Goal: Navigation & Orientation: Find specific page/section

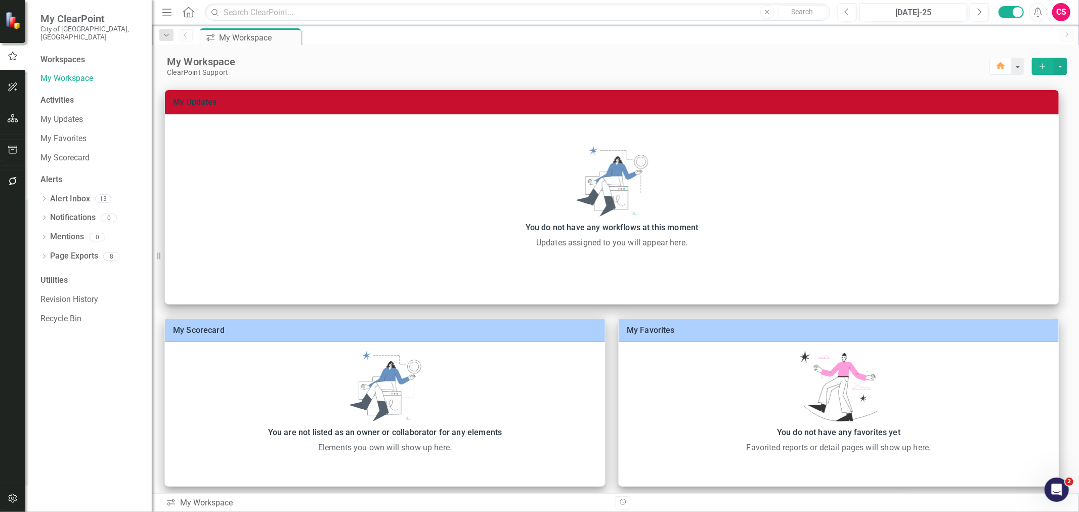
click at [13, 123] on button "button" at bounding box center [13, 118] width 23 height 21
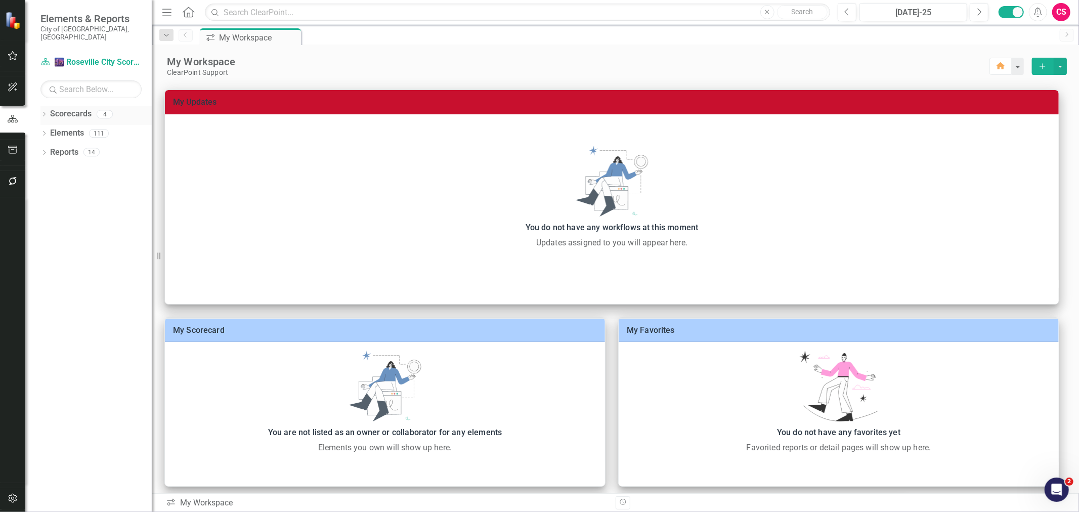
click at [48, 106] on div "Dropdown Scorecards 4" at bounding box center [95, 115] width 111 height 19
click at [72, 108] on link "Scorecards" at bounding box center [70, 114] width 41 height 12
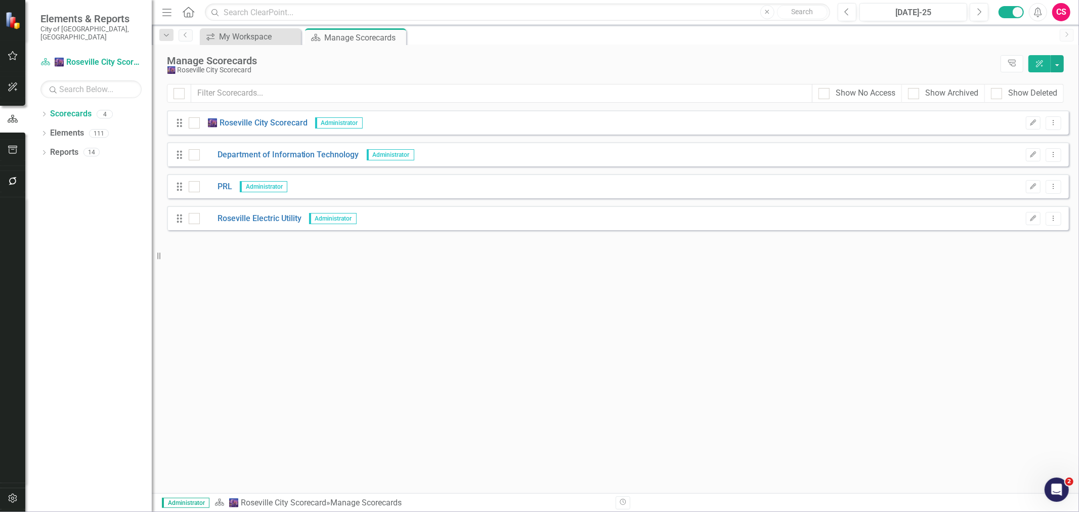
click at [1063, 17] on div "CS" at bounding box center [1061, 12] width 18 height 18
click at [1028, 122] on link "icon.portal Success Portal" at bounding box center [1030, 126] width 80 height 19
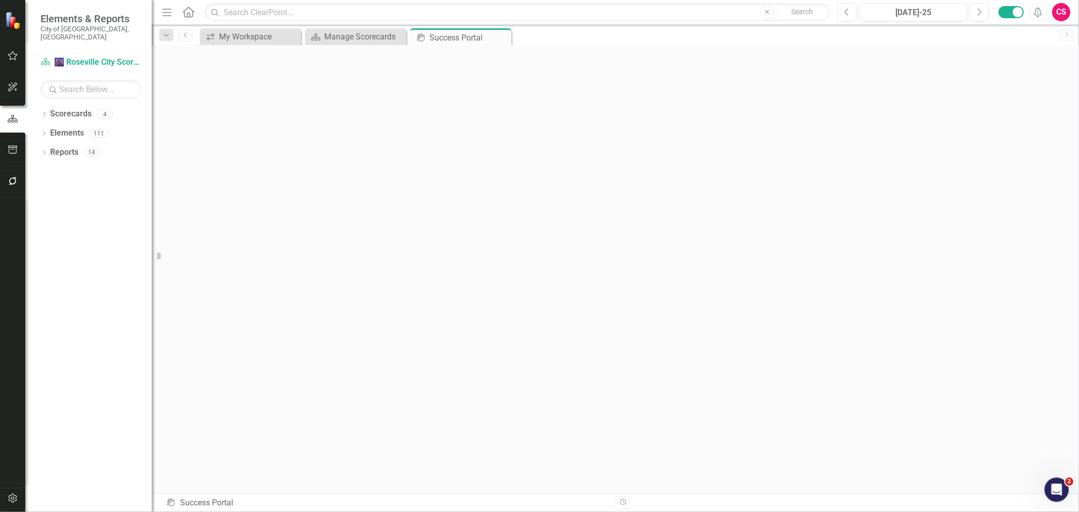
scroll to position [3, 0]
click at [113, 57] on link "Scorecard 🌆 Roseville City Scorecard" at bounding box center [90, 63] width 101 height 12
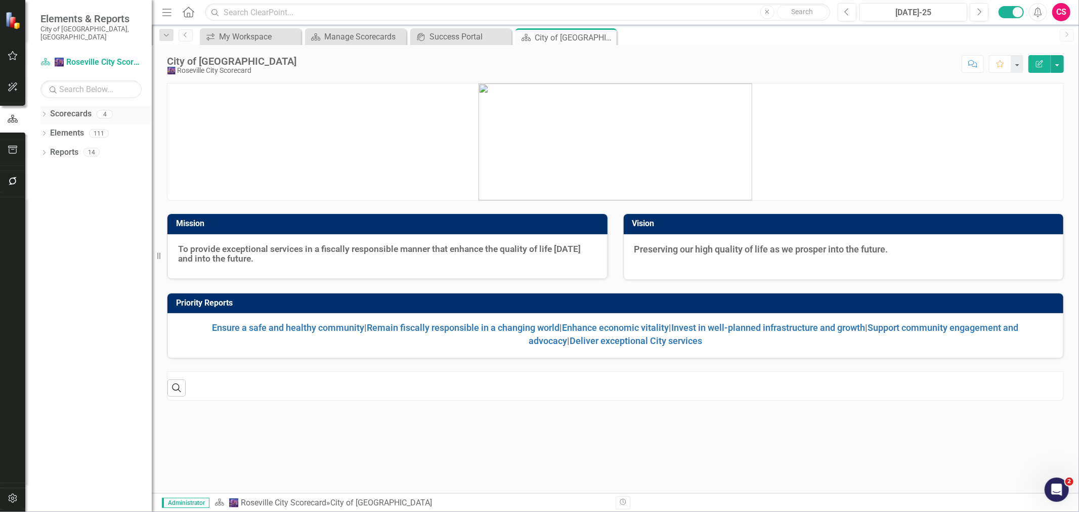
click at [41, 112] on icon "Dropdown" at bounding box center [43, 115] width 7 height 6
click at [49, 130] on icon at bounding box center [50, 132] width 3 height 5
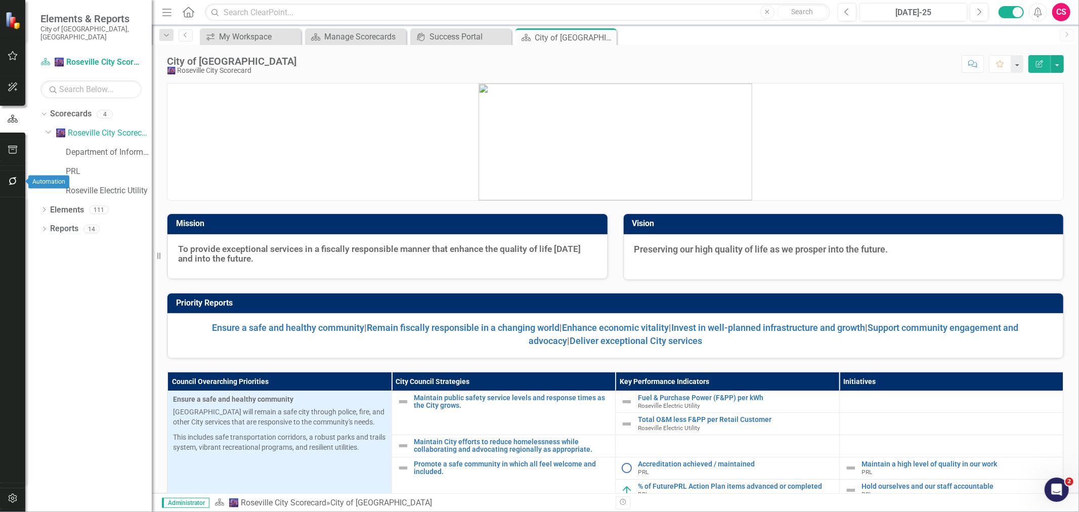
click at [6, 180] on button "button" at bounding box center [13, 181] width 23 height 21
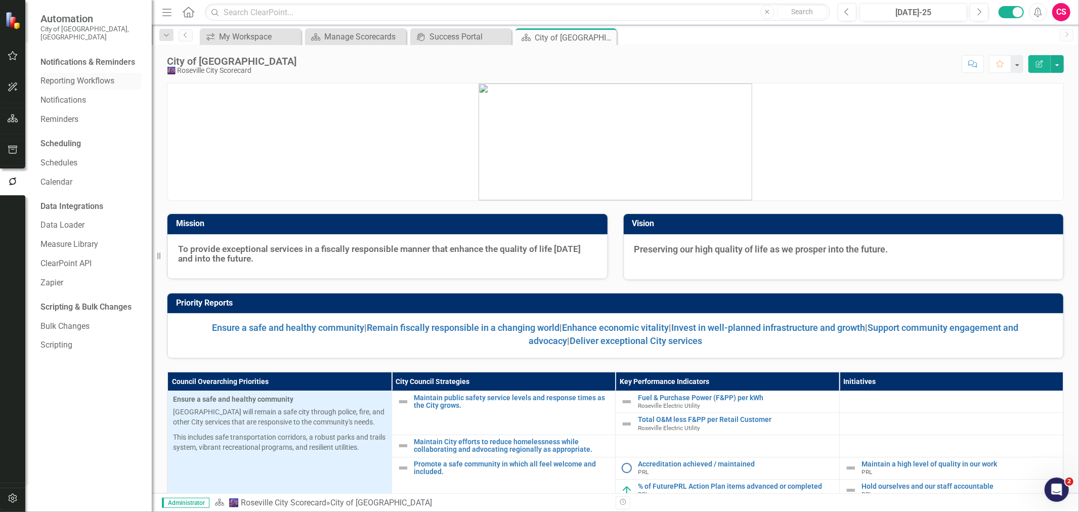
click at [66, 76] on link "Reporting Workflows" at bounding box center [90, 81] width 101 height 12
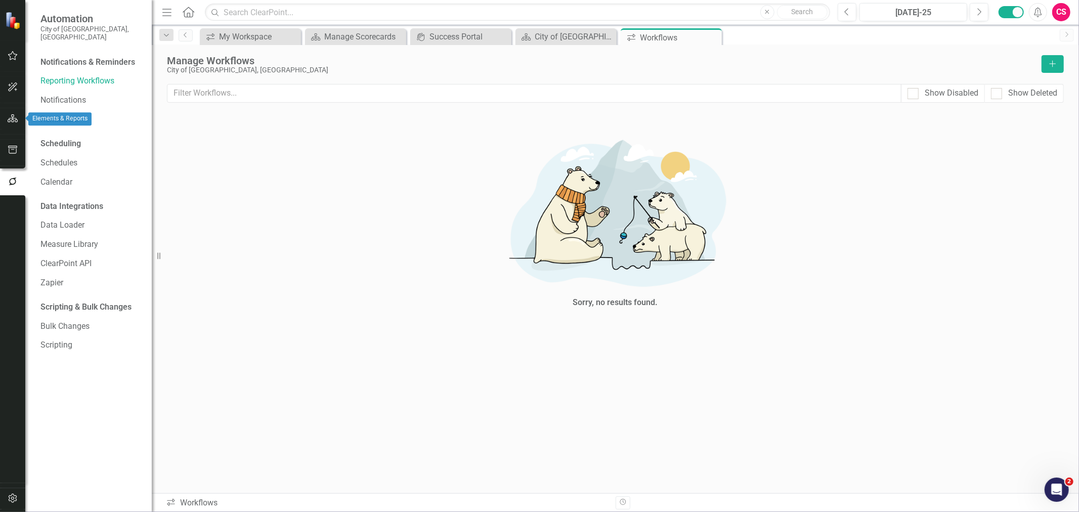
click at [8, 115] on icon "button" at bounding box center [13, 118] width 11 height 8
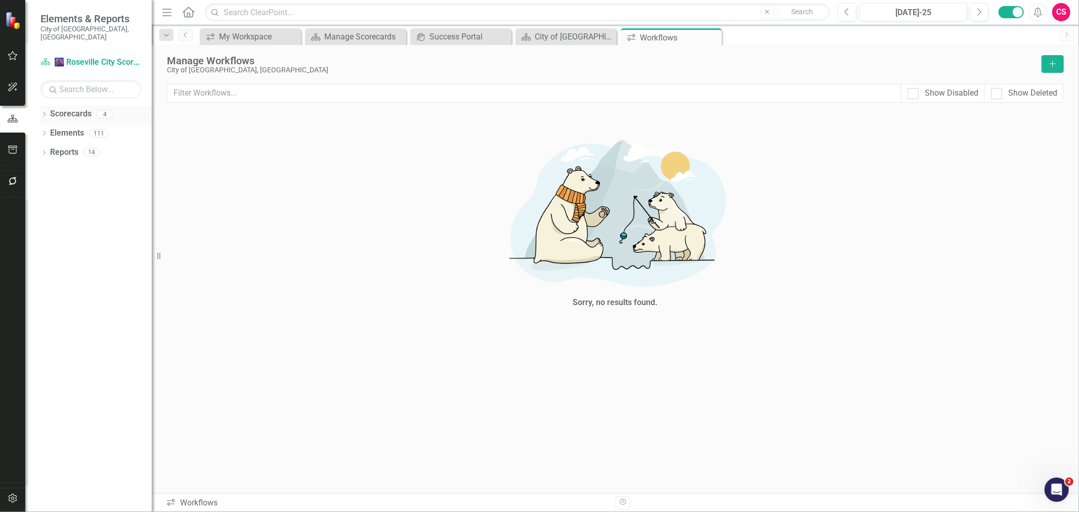
click at [41, 112] on icon "Dropdown" at bounding box center [43, 115] width 7 height 6
click at [52, 129] on div "Dropdown" at bounding box center [50, 133] width 8 height 9
click at [105, 186] on link "Roseville Electric Utility" at bounding box center [109, 191] width 86 height 12
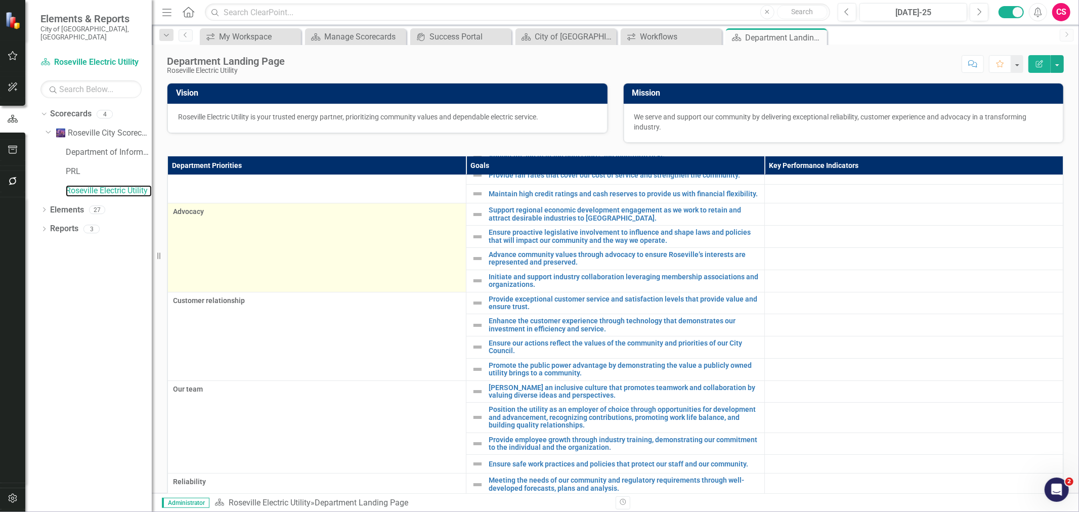
scroll to position [82, 0]
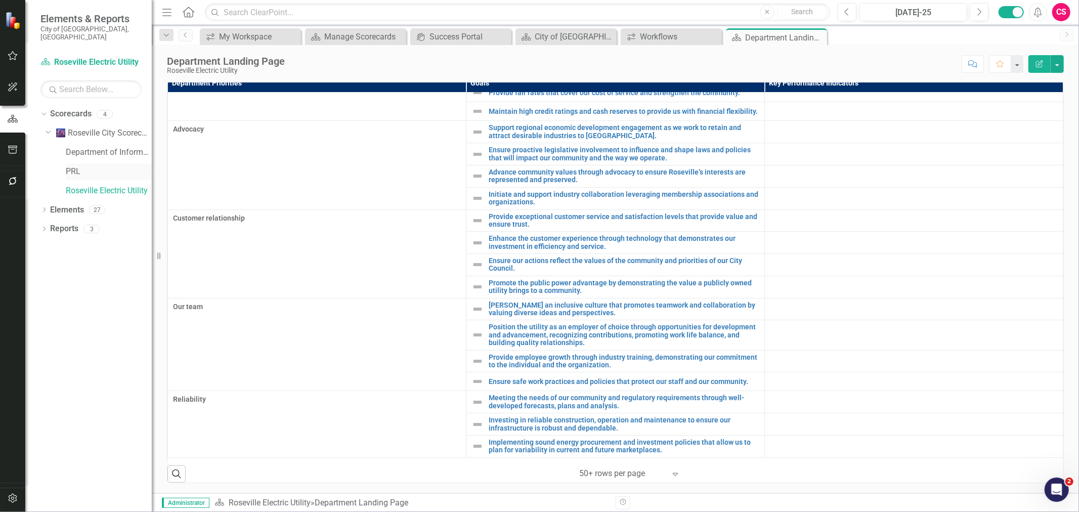
click at [93, 166] on link "PRL" at bounding box center [109, 172] width 86 height 12
